Goal: Transaction & Acquisition: Purchase product/service

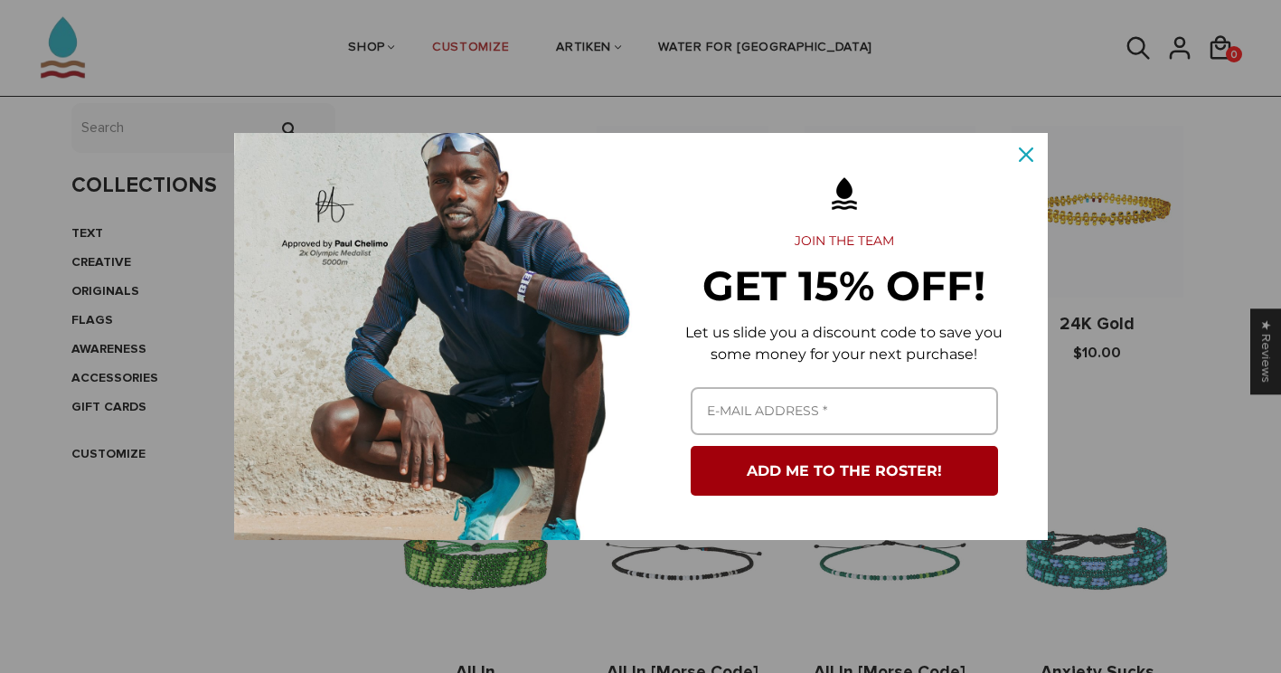
scroll to position [452, 0]
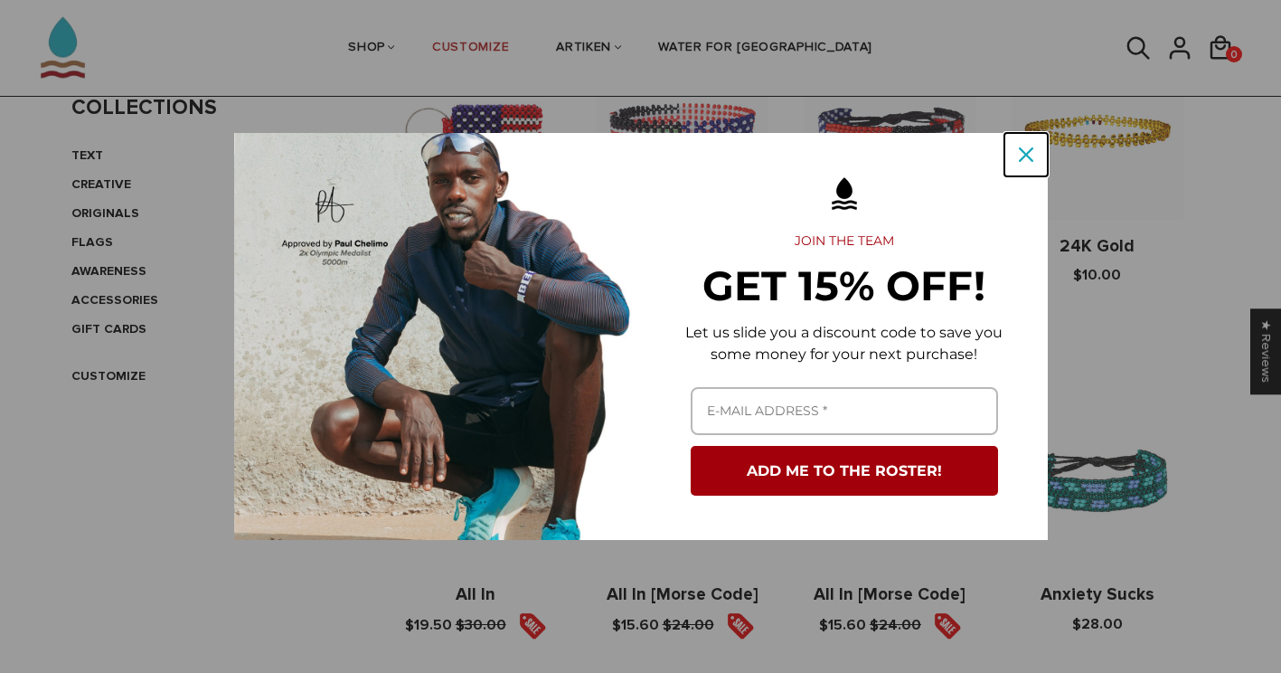
click at [1015, 156] on div "Close" at bounding box center [1026, 154] width 29 height 29
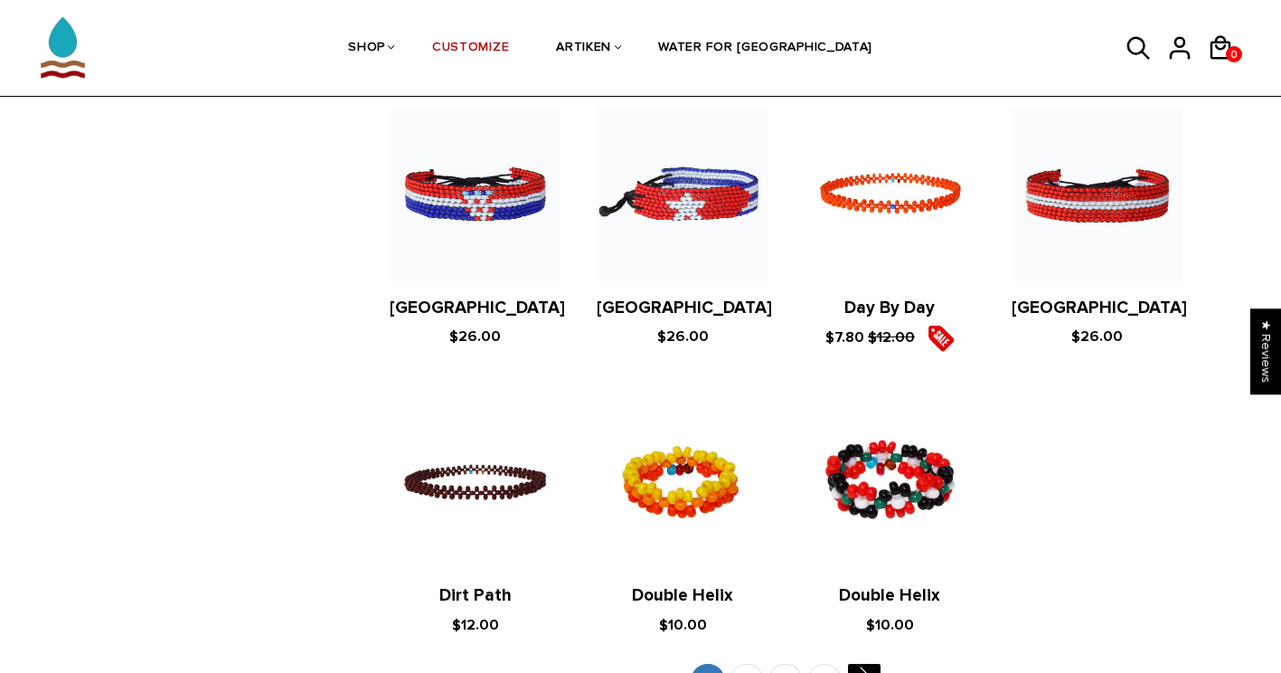
scroll to position [3525, 0]
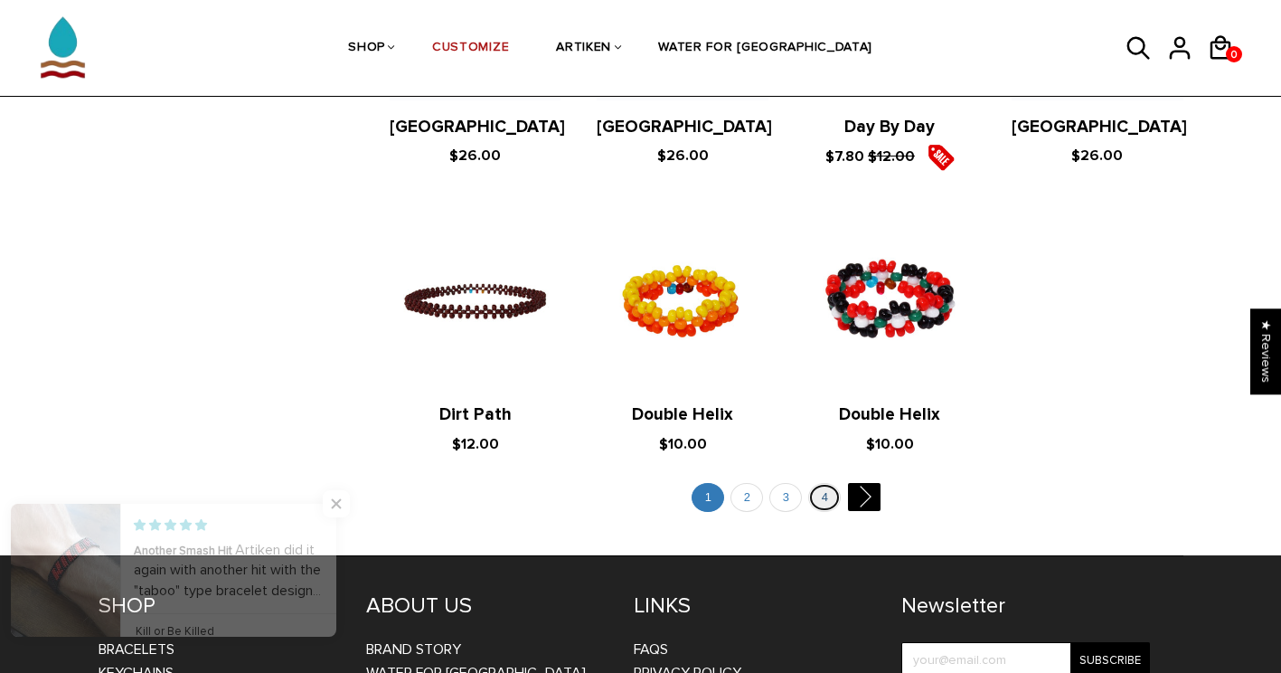
click at [832, 483] on link "4" at bounding box center [824, 498] width 33 height 30
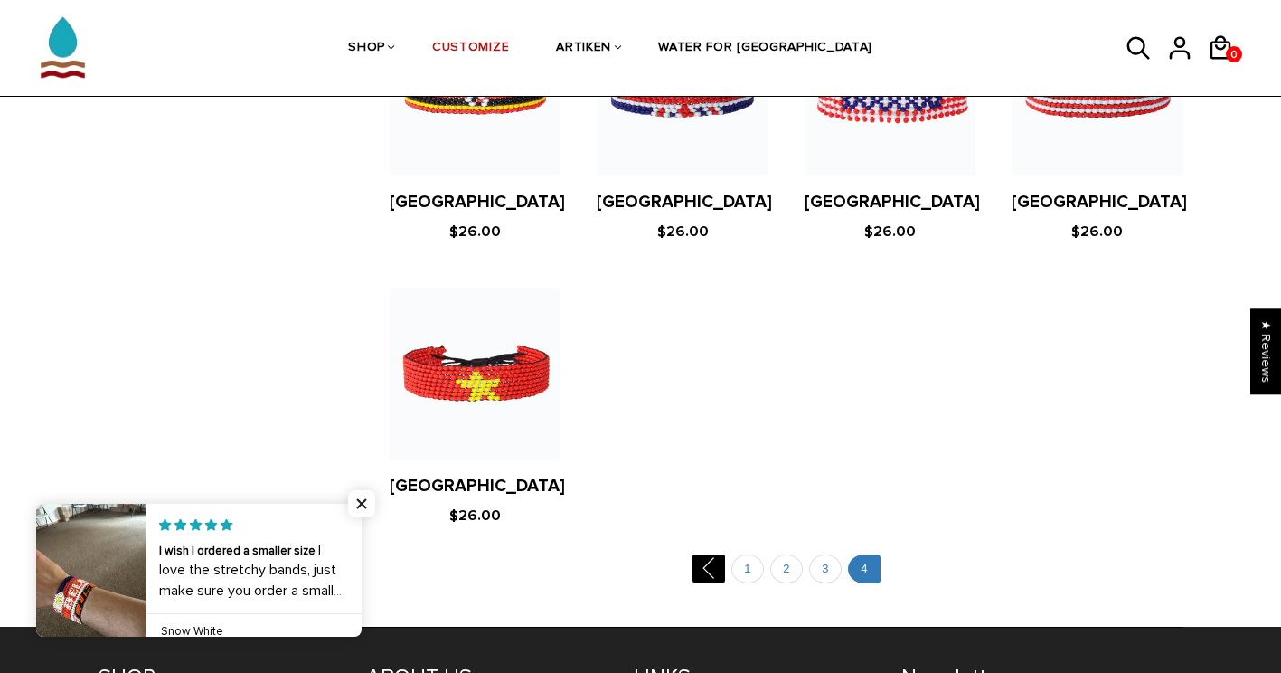
scroll to position [1989, 0]
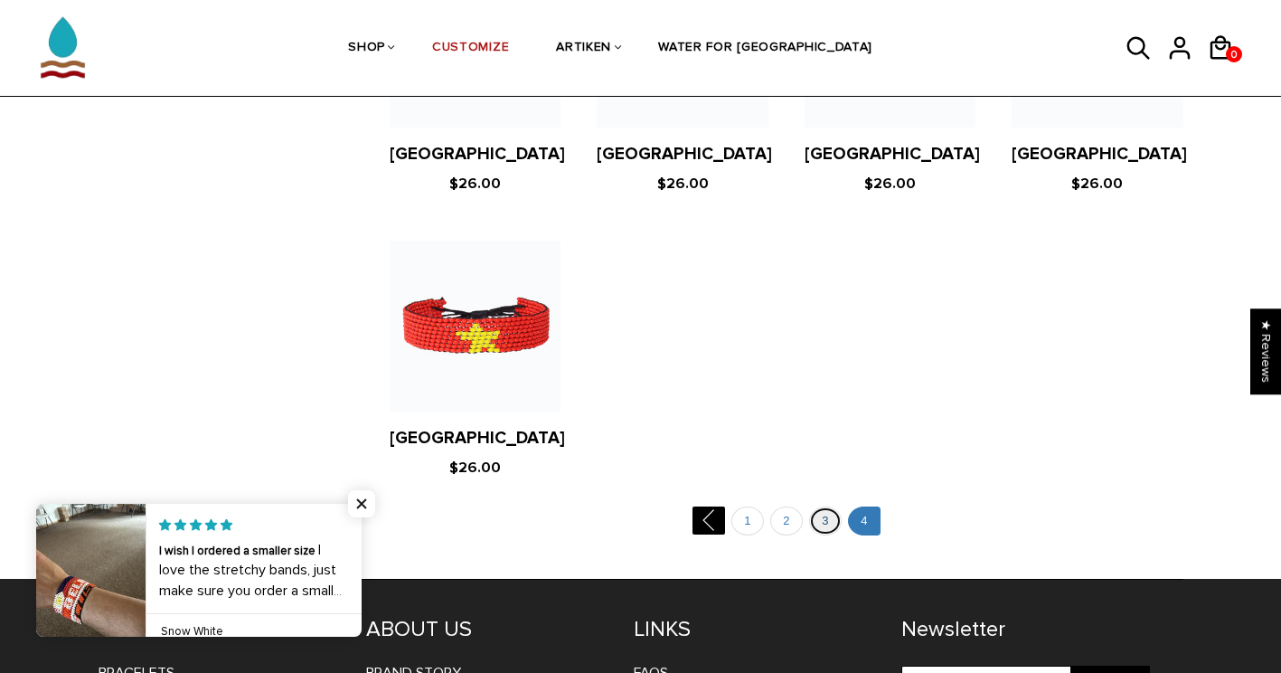
click at [827, 536] on link "3" at bounding box center [825, 521] width 33 height 30
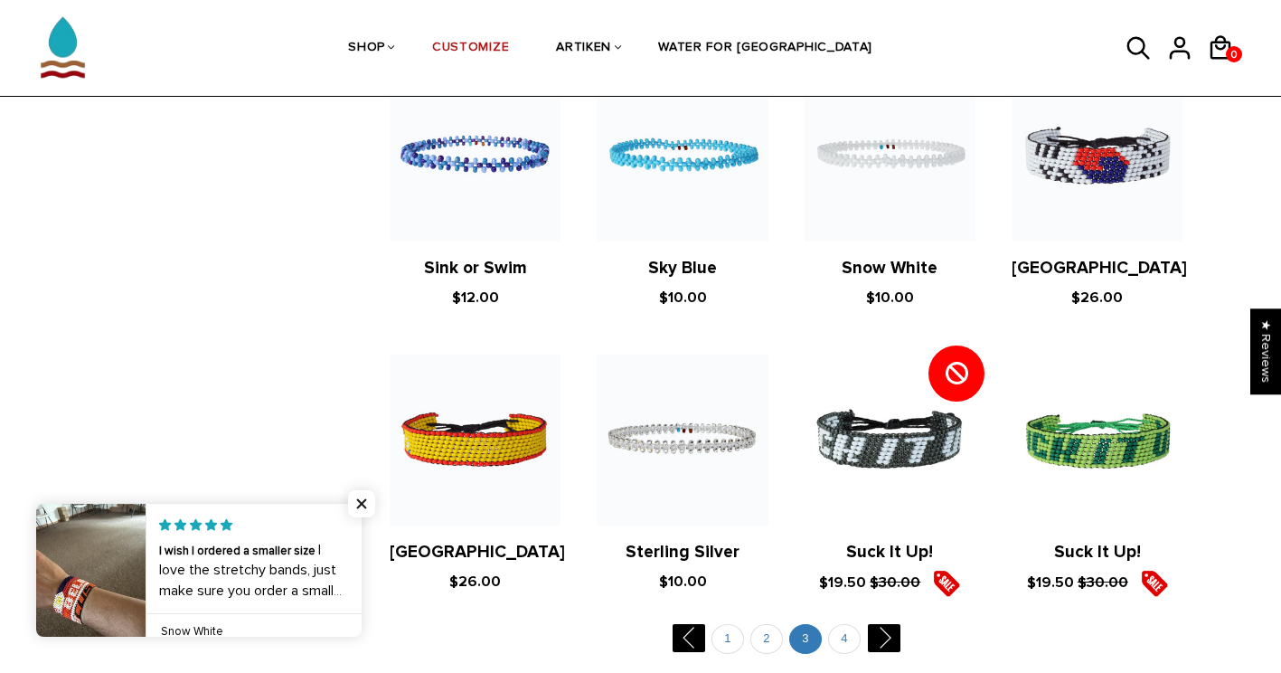
scroll to position [3525, 0]
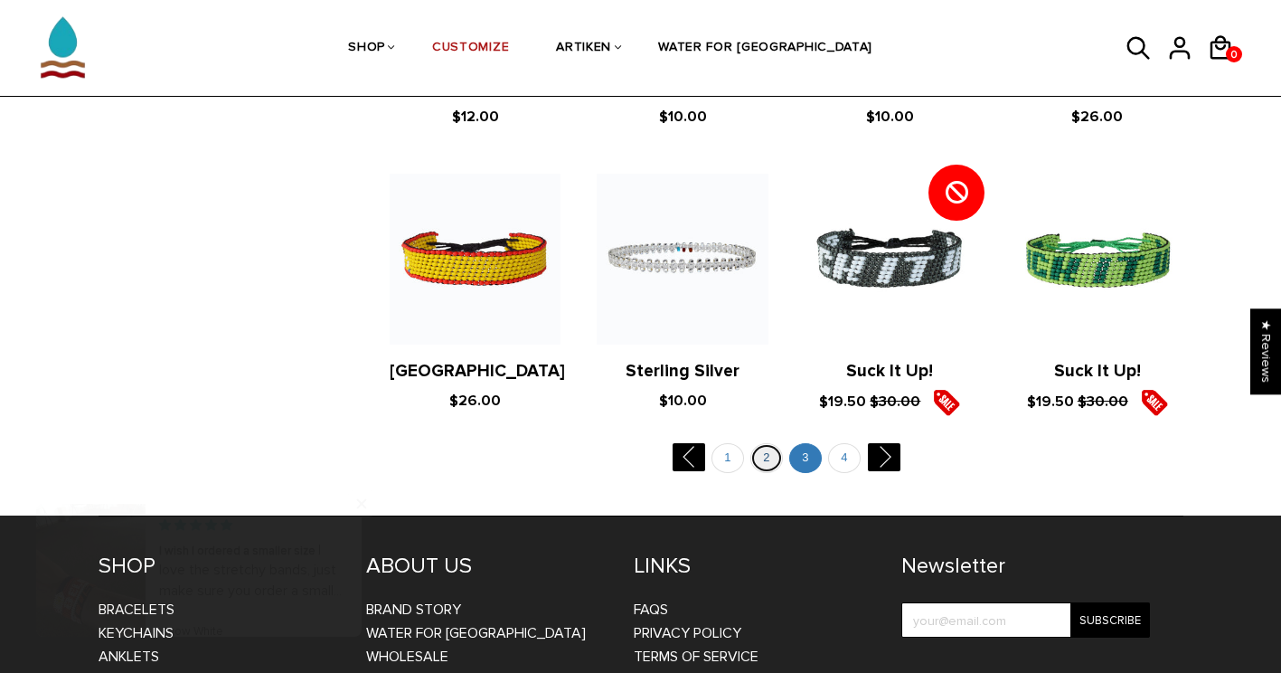
click at [763, 443] on link "2" at bounding box center [766, 458] width 33 height 30
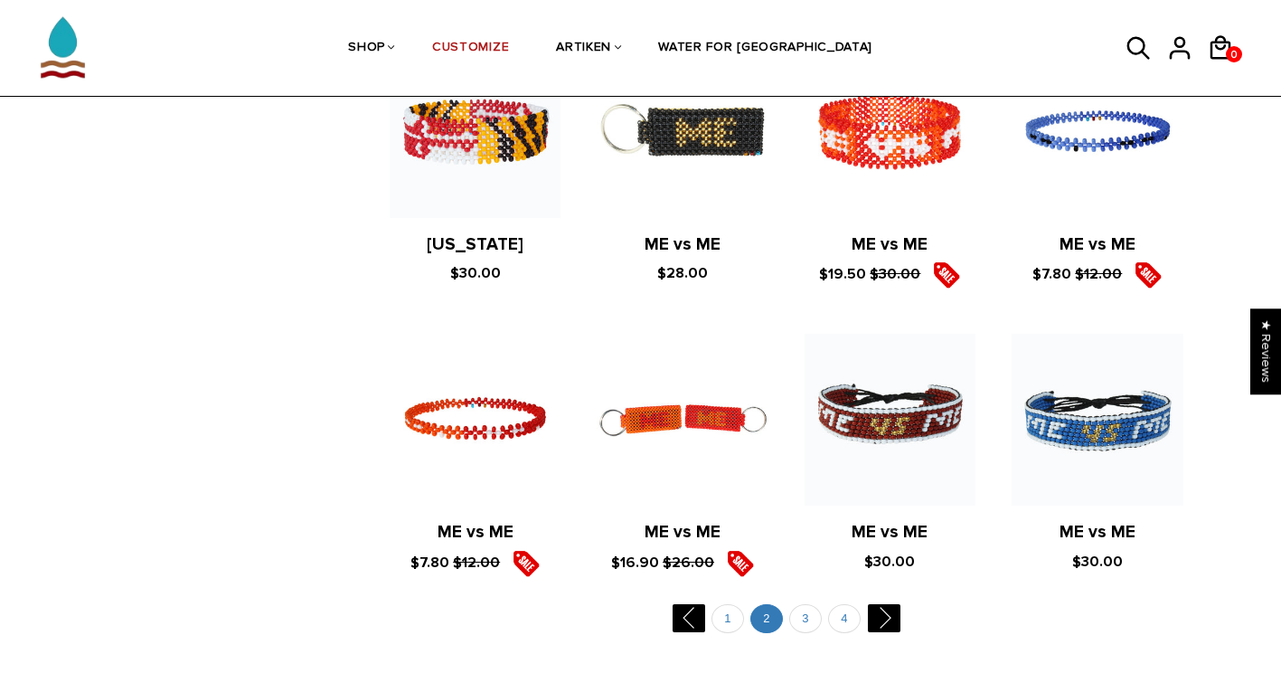
scroll to position [3435, 0]
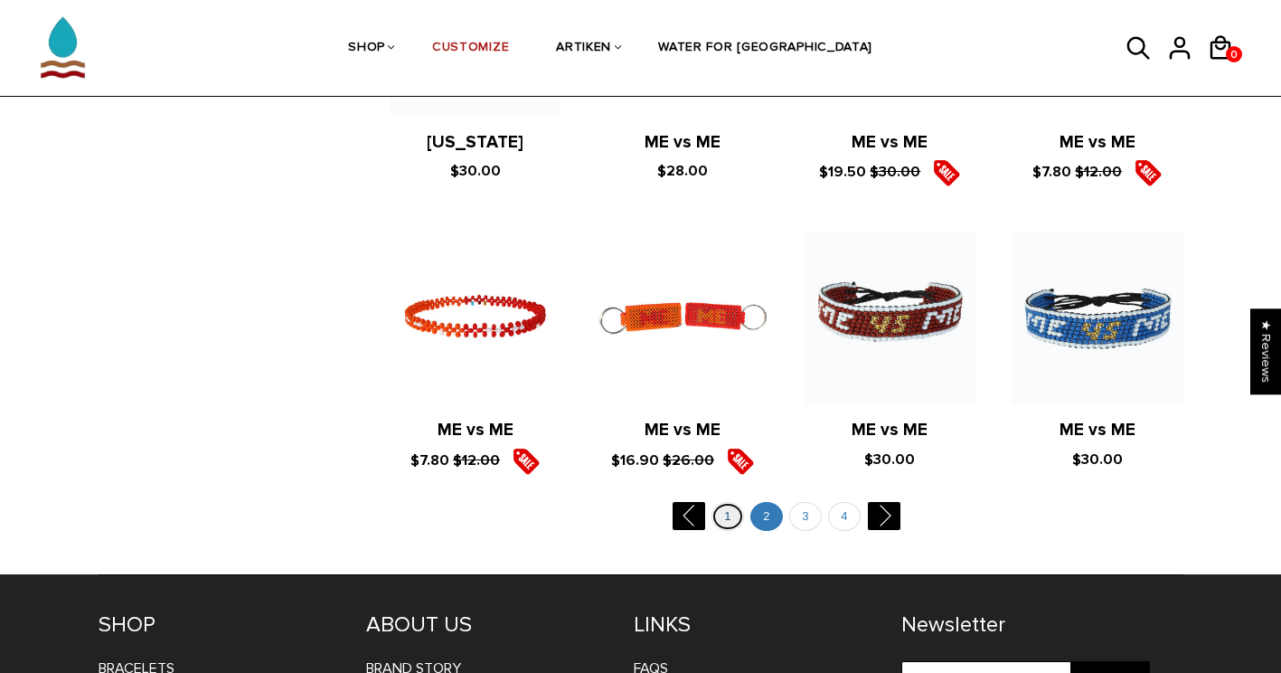
click at [728, 502] on link "1" at bounding box center [727, 517] width 33 height 30
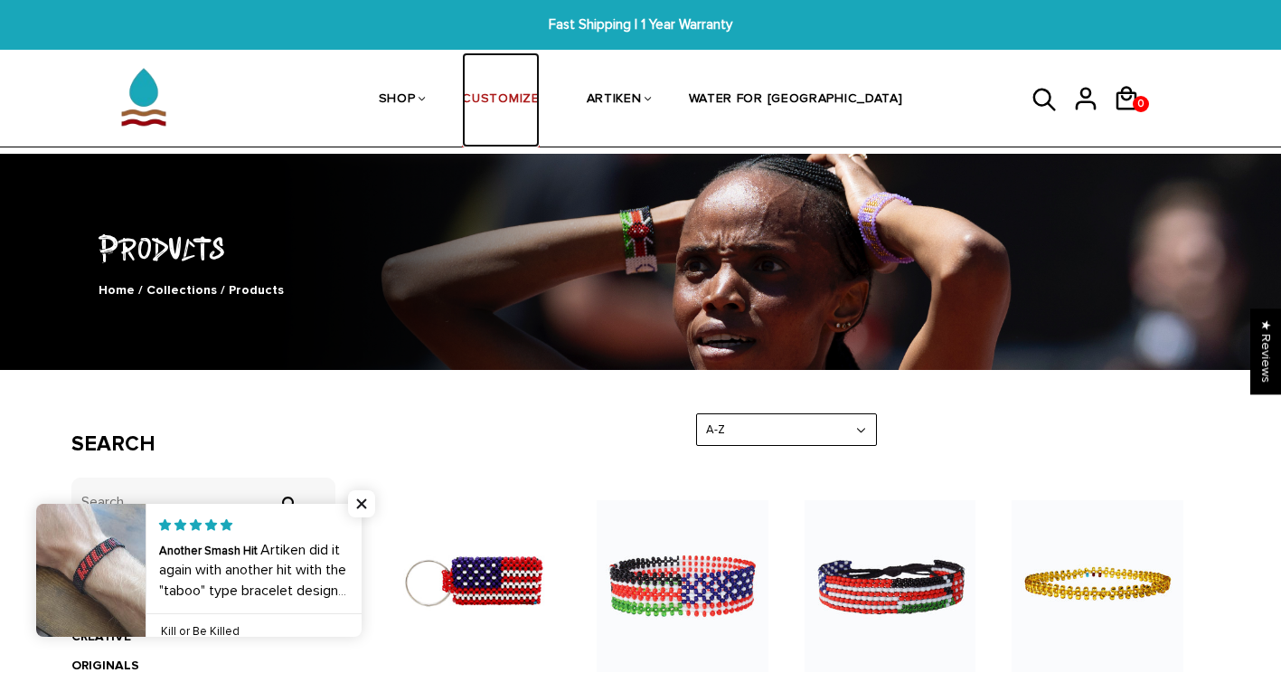
click at [539, 99] on link "CUSTOMIZE" at bounding box center [500, 100] width 77 height 96
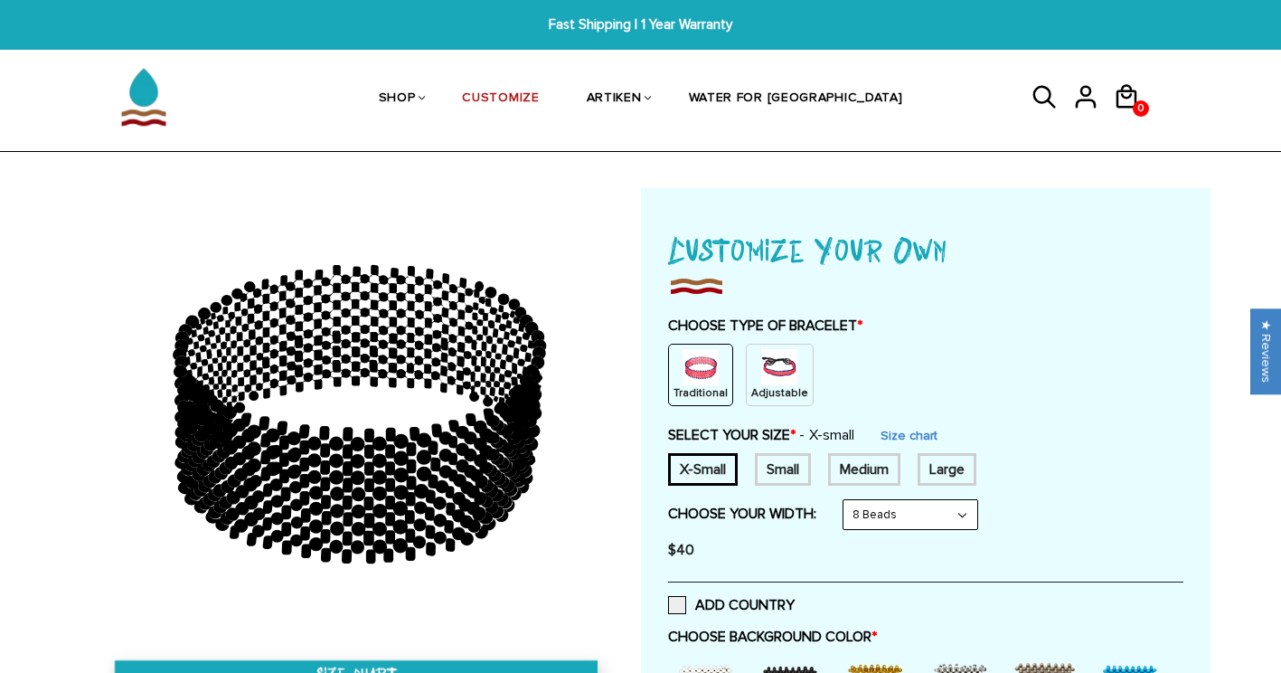
click at [768, 469] on div "Small" at bounding box center [783, 469] width 56 height 33
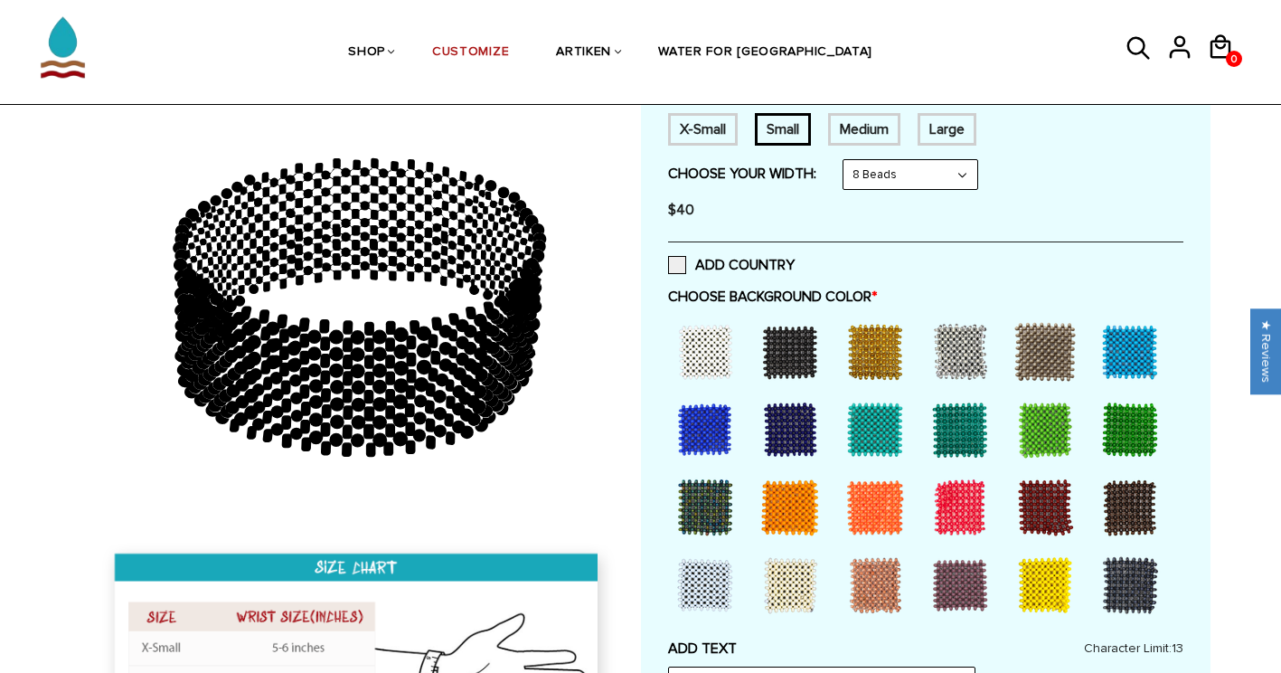
scroll to position [362, 0]
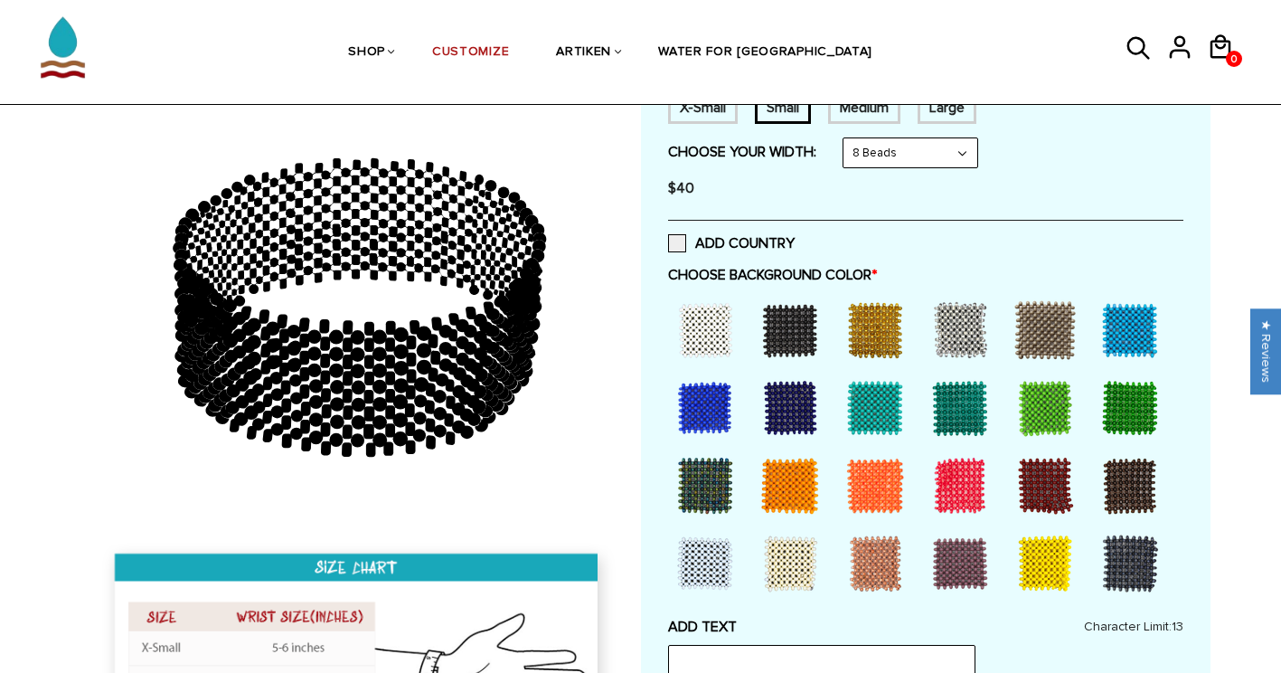
click at [966, 486] on div at bounding box center [960, 485] width 72 height 72
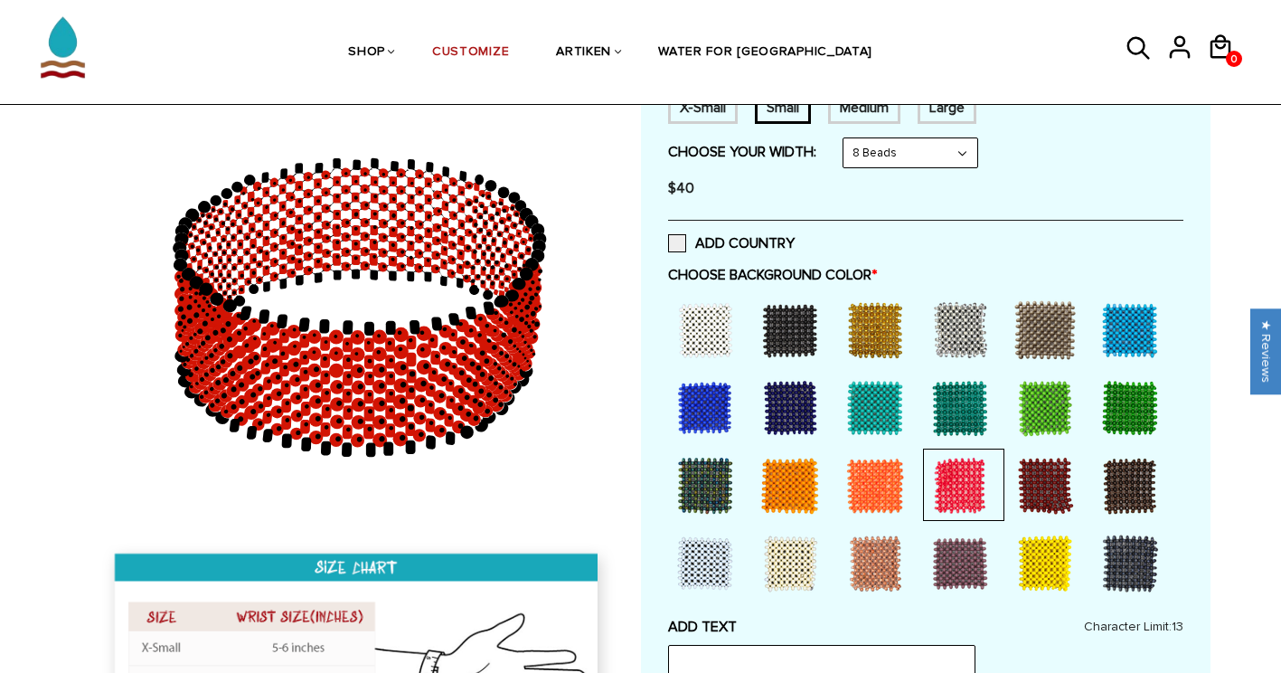
scroll to position [633, 0]
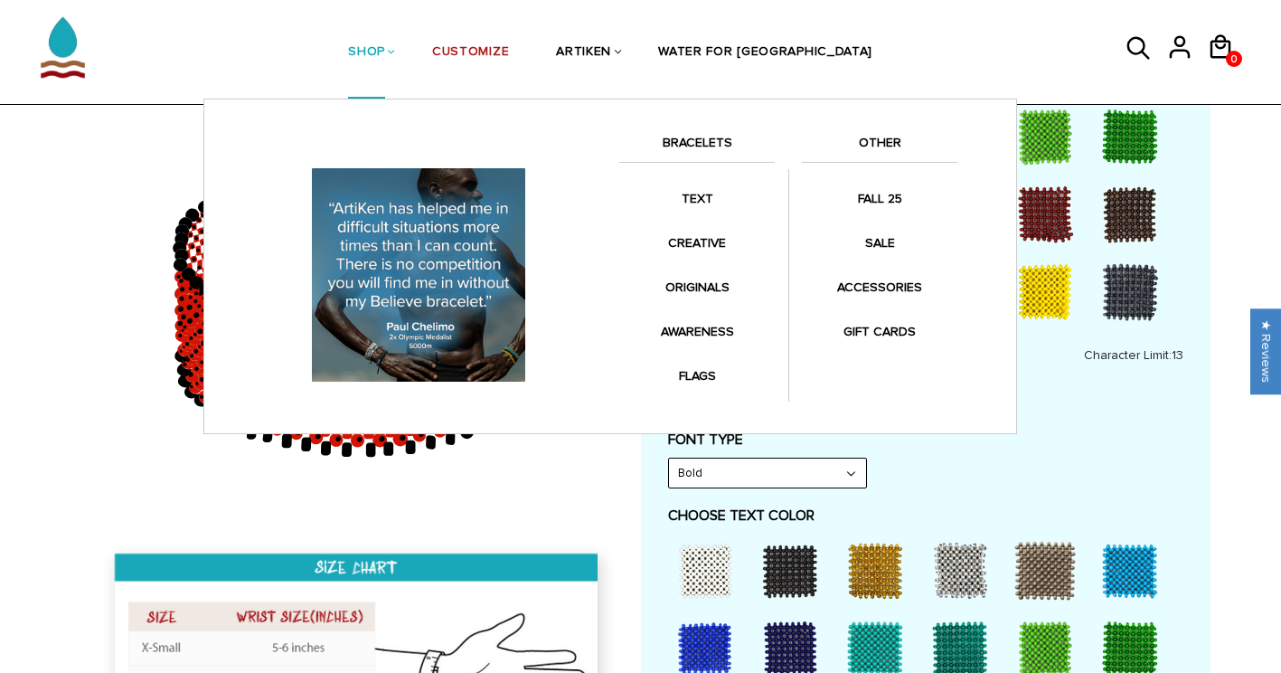
click at [385, 46] on link "SHOP" at bounding box center [366, 52] width 37 height 93
